Goal: Transaction & Acquisition: Obtain resource

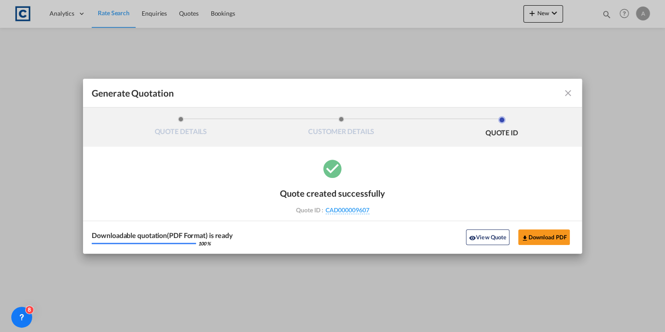
click at [569, 97] on md-icon "icon-close fg-AAA8AD cursor m-0" at bounding box center [568, 93] width 10 height 10
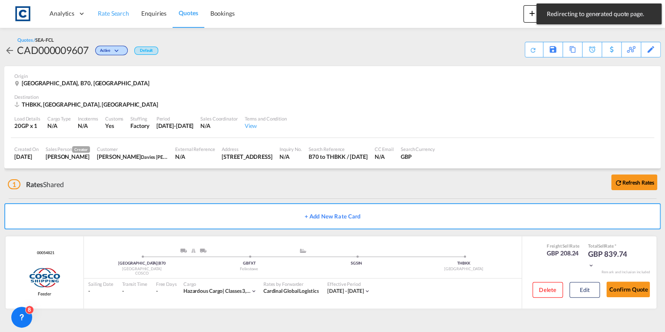
click at [117, 10] on span "Rate Search" at bounding box center [113, 13] width 31 height 7
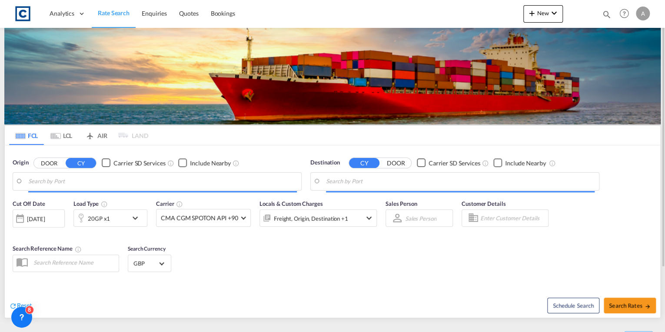
type input "GB-B70, Sandwell"
type input "[GEOGRAPHIC_DATA], THBKK"
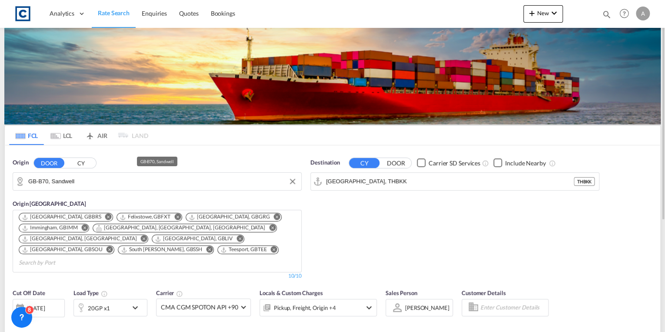
click at [93, 183] on input "GB-B70, Sandwell" at bounding box center [162, 181] width 269 height 13
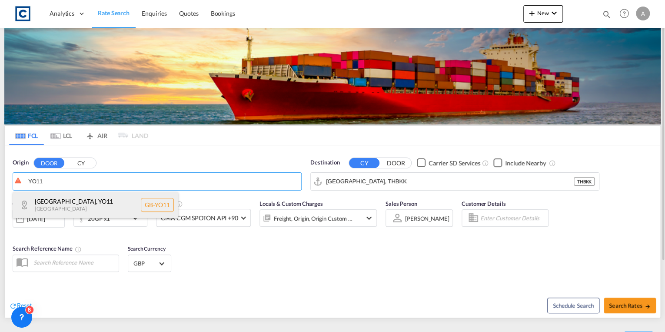
click at [95, 197] on div "[GEOGRAPHIC_DATA] [GEOGRAPHIC_DATA]-YO11" at bounding box center [95, 205] width 165 height 26
type input "GB-YO11, [GEOGRAPHIC_DATA]"
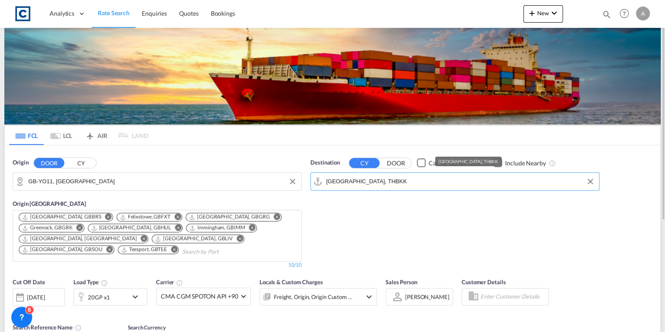
click at [403, 179] on input "[GEOGRAPHIC_DATA], THBKK" at bounding box center [460, 181] width 269 height 13
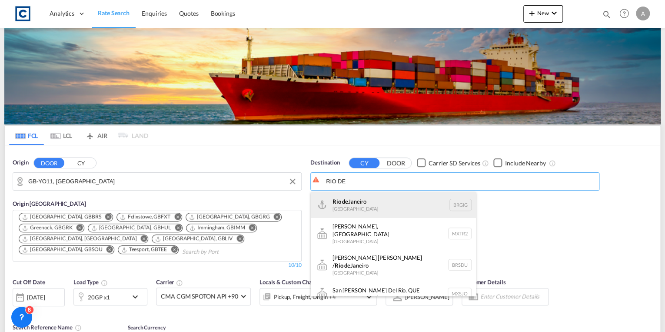
click at [409, 212] on div "[GEOGRAPHIC_DATA] [GEOGRAPHIC_DATA] BRGIG" at bounding box center [393, 205] width 165 height 26
type input "[GEOGRAPHIC_DATA], BRGIG"
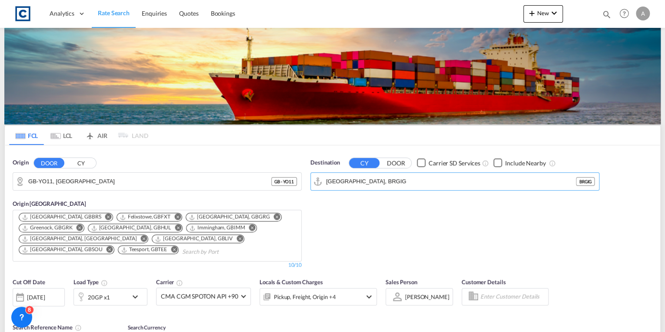
scroll to position [70, 0]
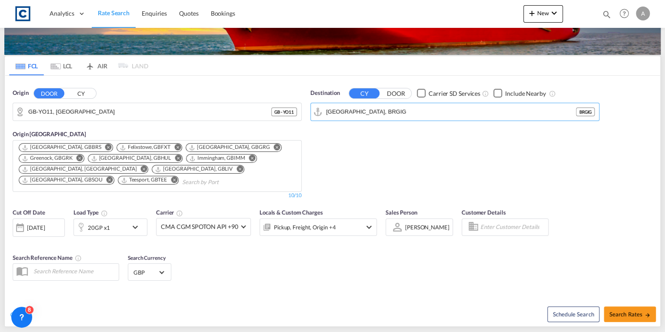
click at [129, 227] on div "20GP x1" at bounding box center [110, 226] width 74 height 17
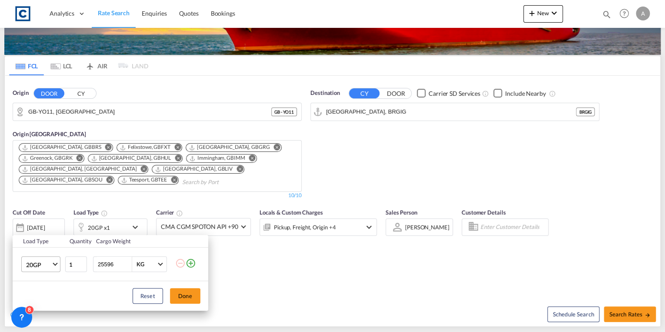
click at [55, 264] on span "Choose: \a20GP" at bounding box center [55, 263] width 5 height 5
click at [44, 272] on md-option "40HC" at bounding box center [48, 268] width 59 height 21
click at [187, 294] on button "Done" at bounding box center [185, 296] width 30 height 16
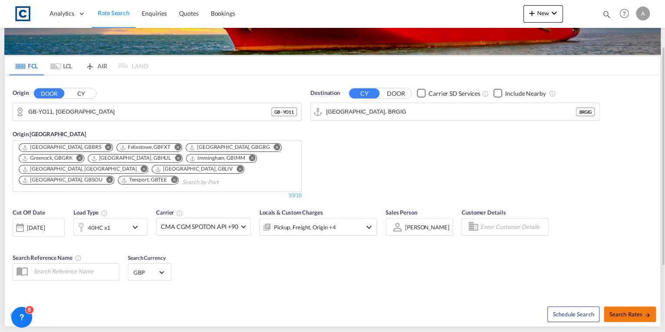
click at [635, 316] on span "Search Rates" at bounding box center [630, 313] width 42 height 7
type input "YO11 to BRGIG / [DATE]"
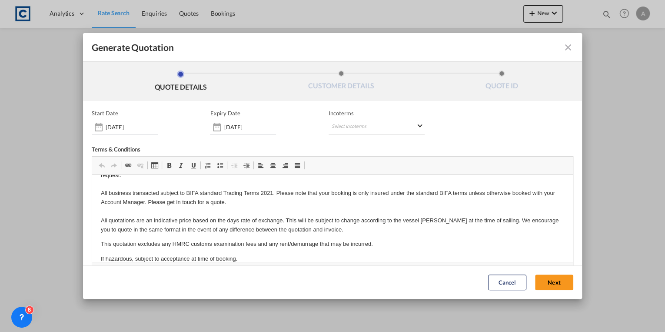
scroll to position [32, 0]
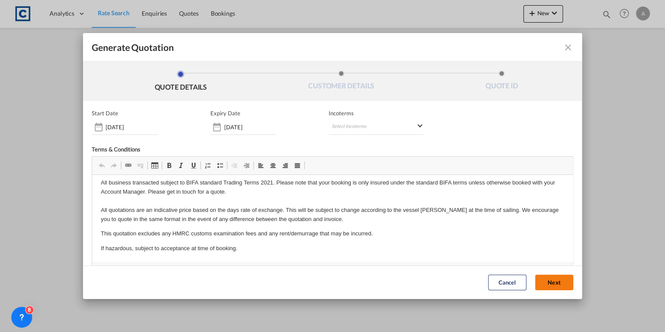
click at [555, 280] on button "Next" at bounding box center [554, 283] width 38 height 16
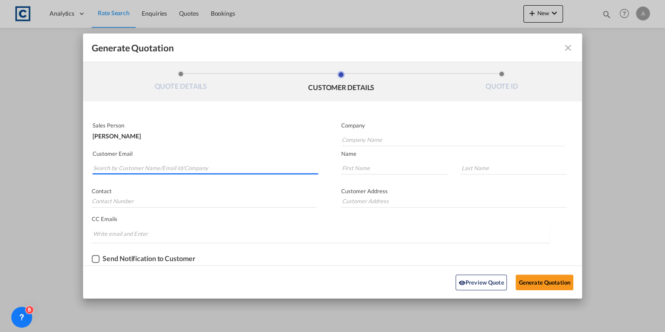
click at [126, 170] on input "Search by Customer Name/Email Id/Company" at bounding box center [205, 167] width 225 height 13
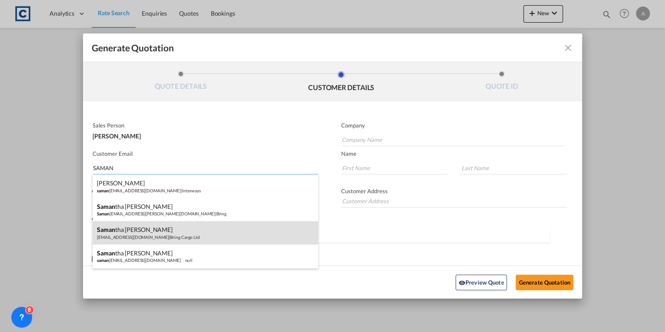
type input "SAMAN"
click at [144, 231] on div "Saman tha [PERSON_NAME] [EMAIL_ADDRESS][DOMAIN_NAME] | Bring Cargo Ltd" at bounding box center [205, 232] width 225 height 23
type input "Bring Cargo Ltd"
type input "[EMAIL_ADDRESS][DOMAIN_NAME]"
type input "[PERSON_NAME]"
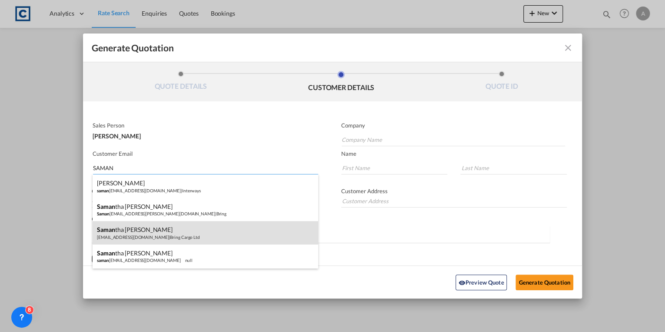
type input "[PERSON_NAME]"
type input "[PHONE_NUMBER]"
type input "[GEOGRAPHIC_DATA] [GEOGRAPHIC_DATA][PERSON_NAME], [GEOGRAPHIC_DATA]"
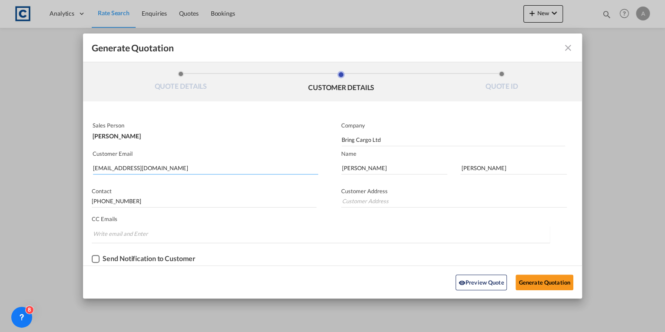
type input "[GEOGRAPHIC_DATA] [GEOGRAPHIC_DATA][PERSON_NAME], [GEOGRAPHIC_DATA]"
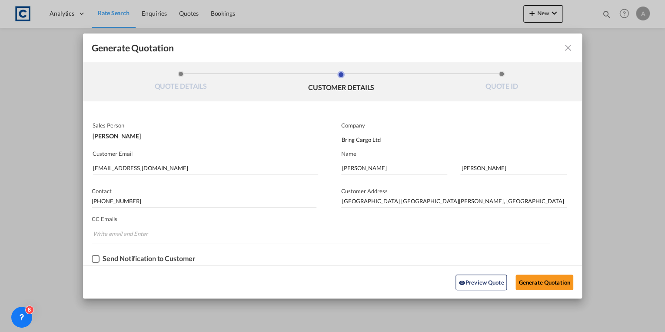
click at [98, 258] on div "Checkbox No Ink" at bounding box center [96, 259] width 8 height 8
click at [549, 277] on button "Generate Quotation" at bounding box center [544, 282] width 57 height 16
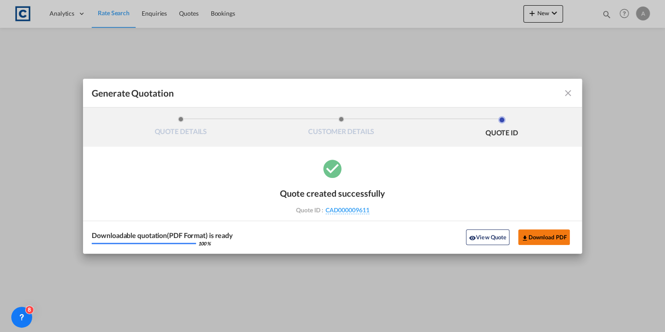
click at [534, 234] on button "Download PDF" at bounding box center [544, 237] width 52 height 16
